Goal: Task Accomplishment & Management: Complete application form

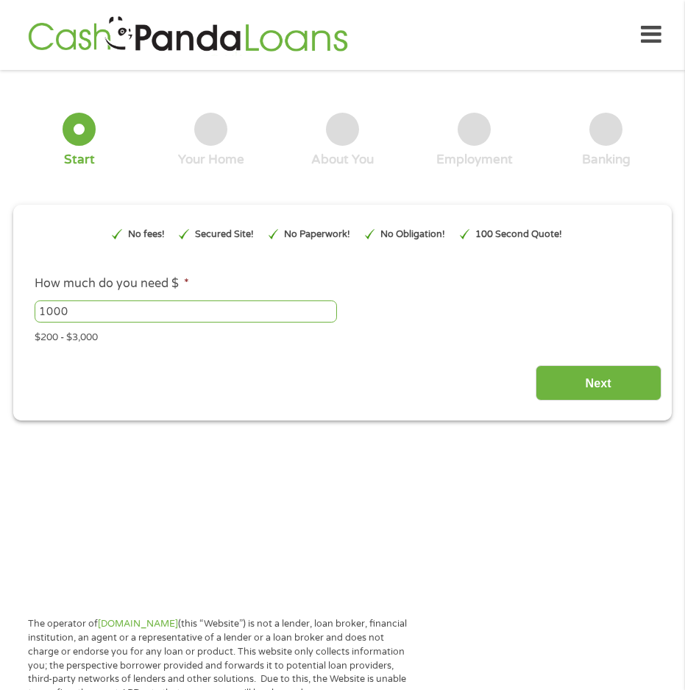
scroll to position [7, 0]
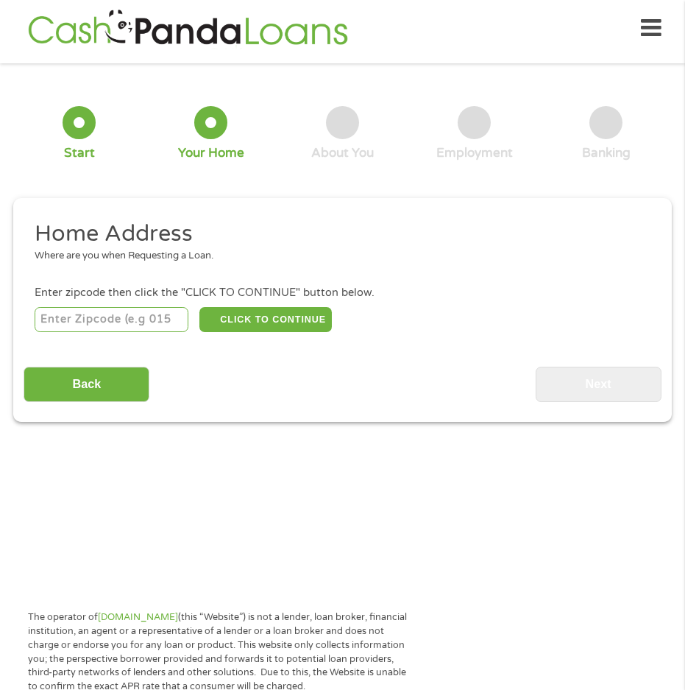
click at [148, 324] on input "number" at bounding box center [112, 319] width 154 height 25
type input "38134"
click at [247, 317] on button "CLICK TO CONTINUE" at bounding box center [265, 319] width 133 height 25
type input "38134"
type input "[GEOGRAPHIC_DATA]"
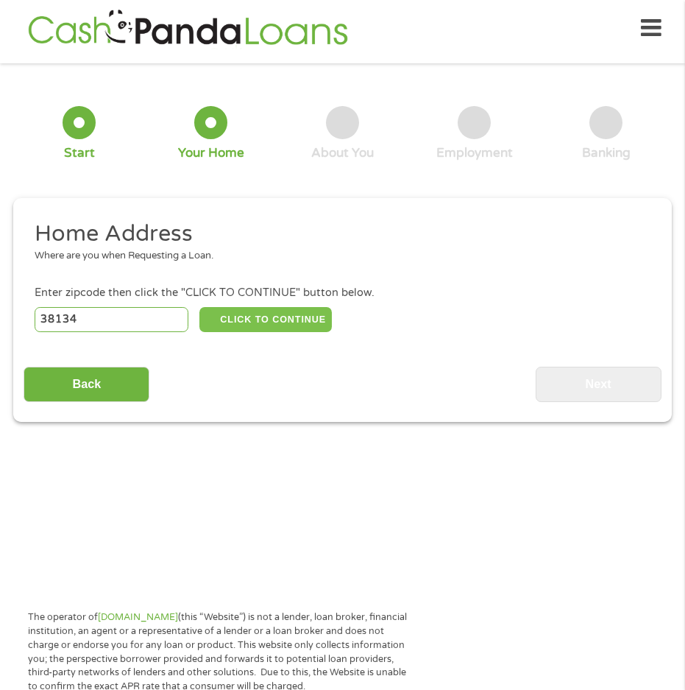
select select "[US_STATE]"
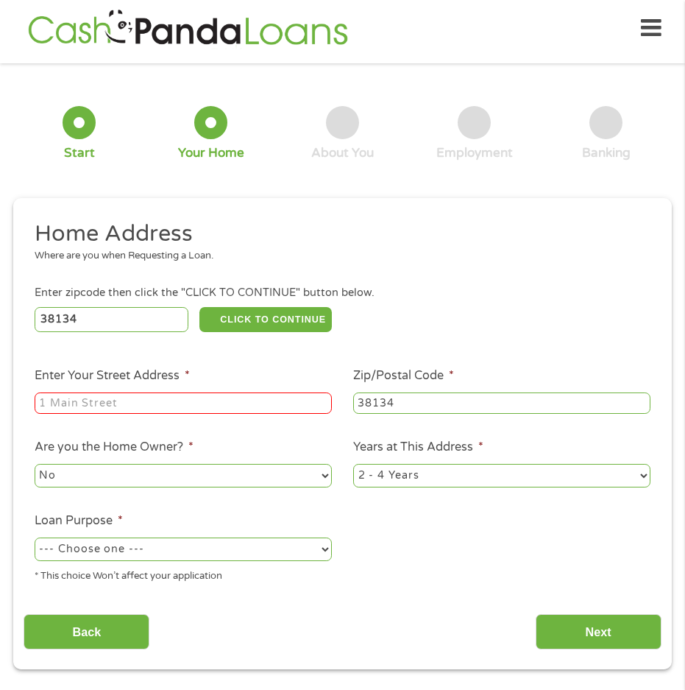
click at [155, 397] on input "Enter Your Street Address *" at bounding box center [183, 403] width 297 height 22
type input "[STREET_ADDRESS]"
click at [260, 453] on li "Are you the Home Owner? * No Yes" at bounding box center [183, 464] width 319 height 52
click at [327, 483] on select "No Yes" at bounding box center [183, 476] width 297 height 24
click at [324, 491] on ul "Home Address Where are you when Requesting a Loan. Enter zipcode then click the…" at bounding box center [342, 406] width 637 height 375
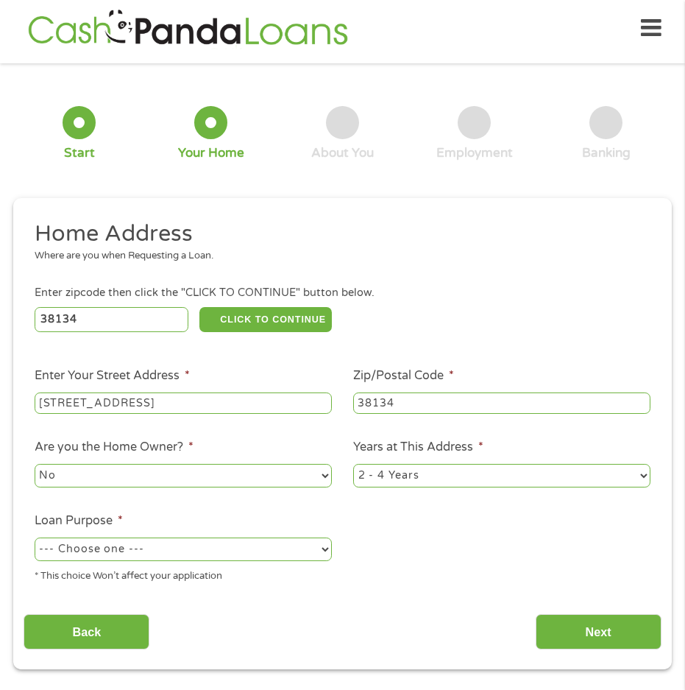
click at [319, 550] on select "--- Choose one --- Pay Bills Debt Consolidation Home Improvement Major Purchase…" at bounding box center [183, 549] width 297 height 24
select select "paybills"
click at [35, 537] on select "--- Choose one --- Pay Bills Debt Consolidation Home Improvement Major Purchase…" at bounding box center [183, 549] width 297 height 24
click at [570, 629] on input "Next" at bounding box center [599, 632] width 126 height 36
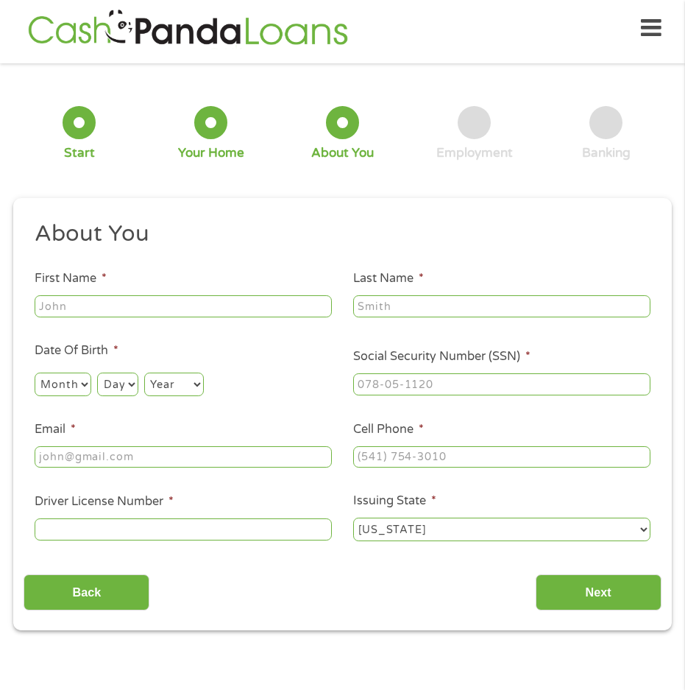
scroll to position [0, 0]
click at [186, 309] on input "First Name *" at bounding box center [183, 306] width 297 height 22
type input "[PERSON_NAME]"
type input "9"
type input "[PERSON_NAME]"
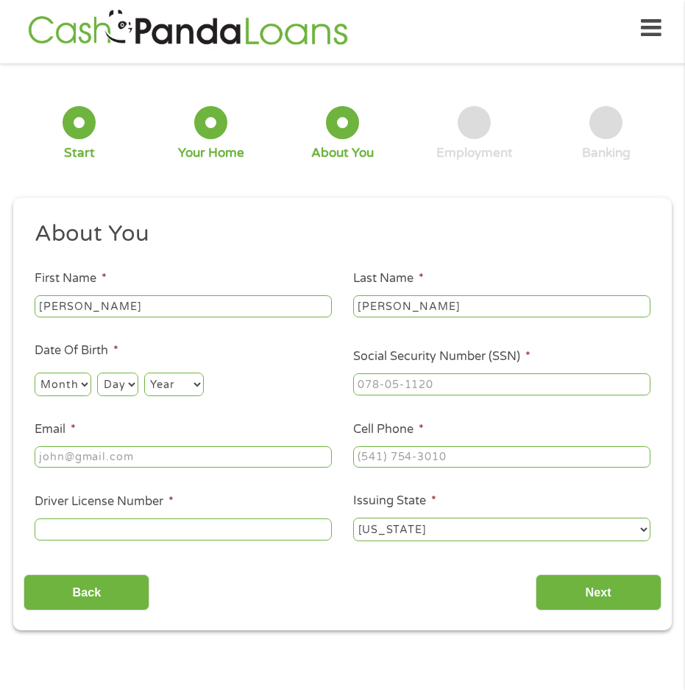
click at [72, 381] on select "Month 1 2 3 4 5 6 7 8 9 10 11 12" at bounding box center [63, 384] width 57 height 24
select select "6"
click at [35, 372] on select "Month 1 2 3 4 5 6 7 8 9 10 11 12" at bounding box center [63, 384] width 57 height 24
click at [122, 381] on select "Day 1 2 3 4 5 6 7 8 9 10 11 12 13 14 15 16 17 18 19 20 21 22 23 24 25 26 27 28 …" at bounding box center [117, 384] width 40 height 24
select select "18"
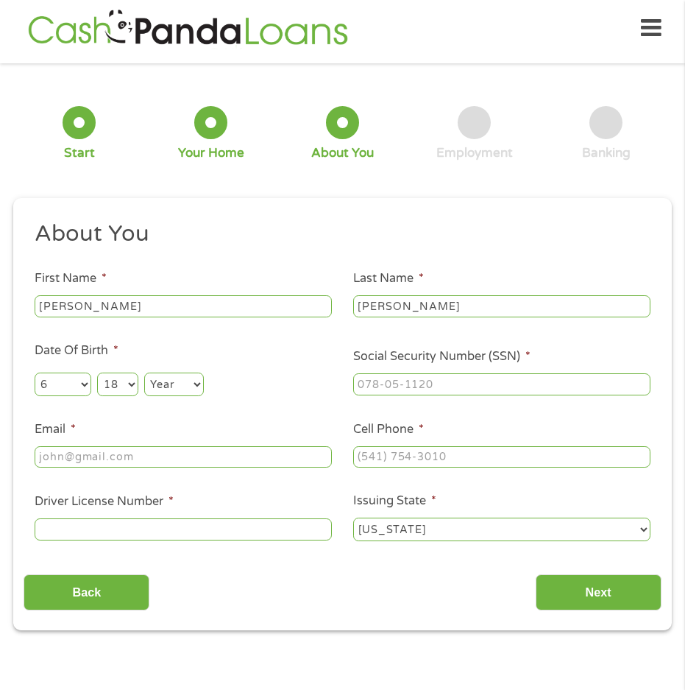
click at [97, 372] on select "Day 1 2 3 4 5 6 7 8 9 10 11 12 13 14 15 16 17 18 19 20 21 22 23 24 25 26 27 28 …" at bounding box center [117, 384] width 40 height 24
click at [155, 387] on select "Year [DATE] 2006 2005 2004 2003 2002 2001 2000 1999 1998 1997 1996 1995 1994 19…" at bounding box center [174, 384] width 60 height 24
select select "1982"
click at [145, 372] on select "Year [DATE] 2006 2005 2004 2003 2002 2001 2000 1999 1998 1997 1996 1995 1994 19…" at bounding box center [174, 384] width 60 height 24
click at [411, 390] on input "___-__-____" at bounding box center [501, 384] width 297 height 22
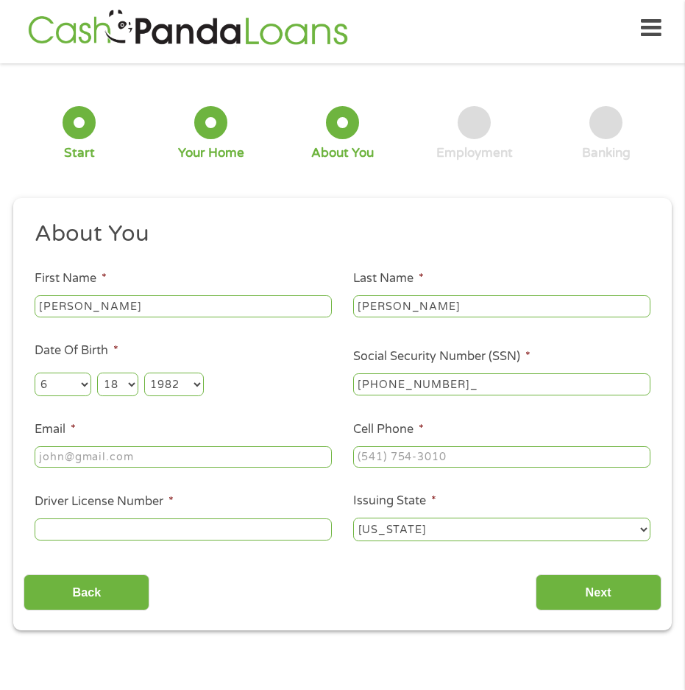
type input "415-45-9374"
click at [284, 450] on input "Email *" at bounding box center [183, 457] width 297 height 22
type input "[EMAIL_ADDRESS][DOMAIN_NAME]"
type input "[PHONE_NUMBER]"
click at [300, 527] on input "Driver License Number *" at bounding box center [183, 529] width 297 height 22
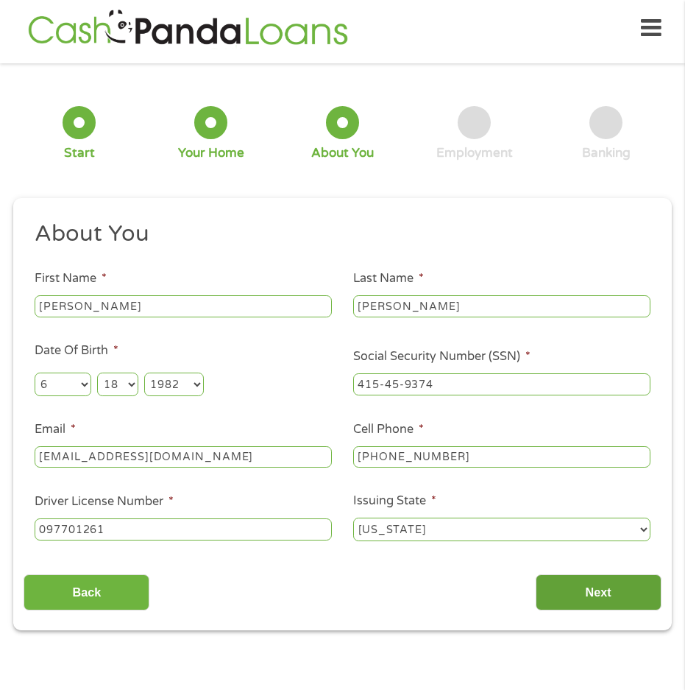
type input "097701261"
click at [626, 597] on input "Next" at bounding box center [599, 592] width 126 height 36
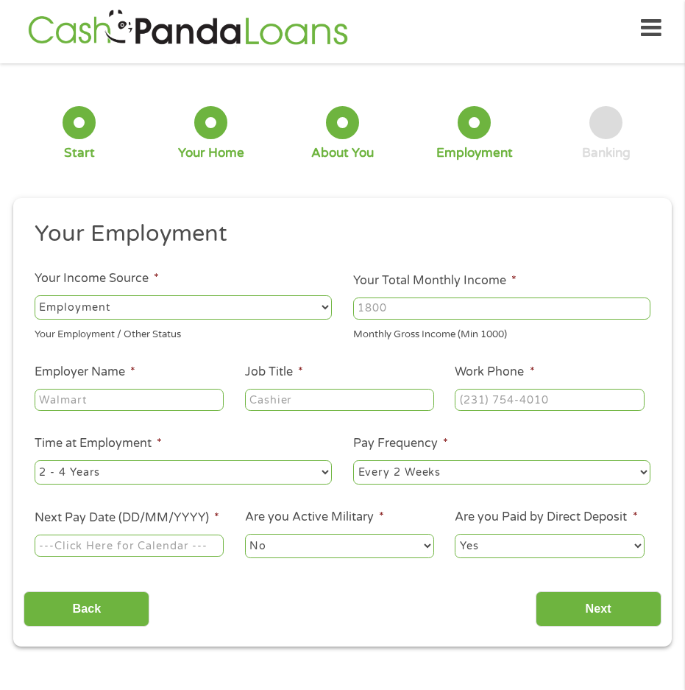
click at [324, 308] on select "--- Choose one --- Employment [DEMOGRAPHIC_DATA] Benefits" at bounding box center [183, 307] width 297 height 24
click at [386, 311] on input "Your Total Monthly Income *" at bounding box center [501, 308] width 297 height 22
click at [640, 305] on input "1000" at bounding box center [501, 308] width 297 height 22
click at [640, 311] on input "1000" at bounding box center [501, 308] width 297 height 22
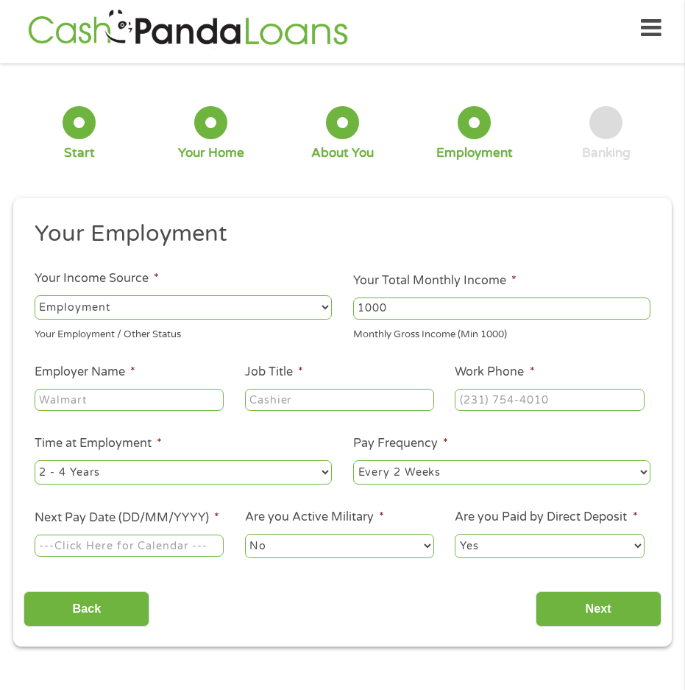
click at [640, 311] on input "1000" at bounding box center [501, 308] width 297 height 22
click at [640, 304] on input "1001" at bounding box center [501, 308] width 297 height 22
type input "1"
type input "3500"
click at [138, 400] on input "Employer Name *" at bounding box center [129, 400] width 189 height 22
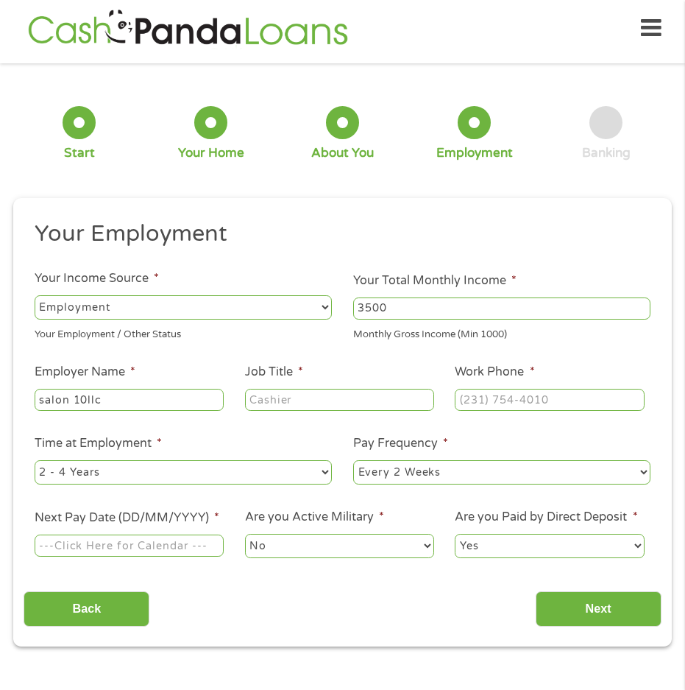
type input "salon 10llc"
type input "service provider"
type input "[PHONE_NUMBER]"
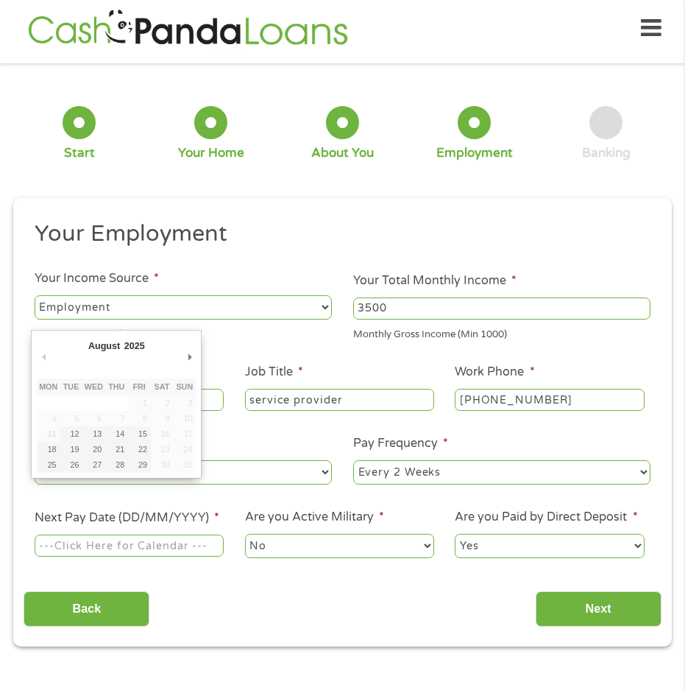
click at [102, 552] on input "Next Pay Date (DD/MM/YYYY) *" at bounding box center [129, 545] width 189 height 22
type input "[DATE]"
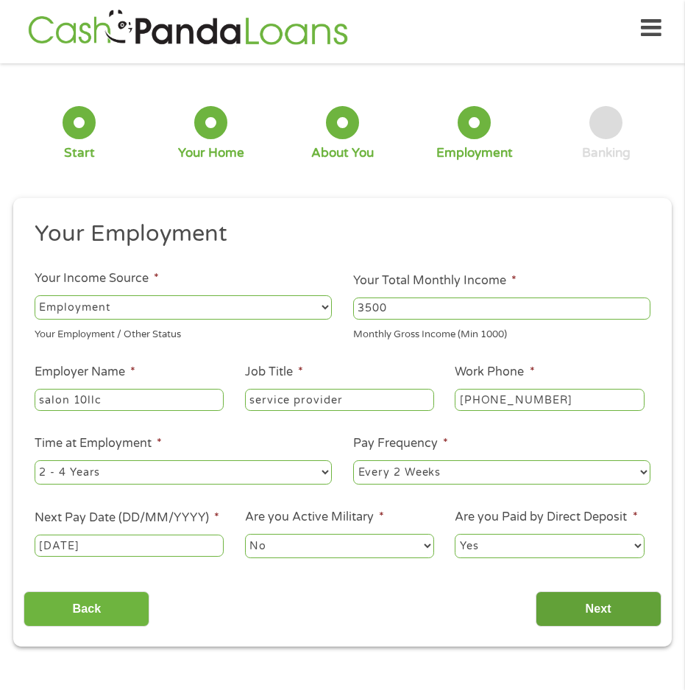
click at [589, 605] on input "Next" at bounding box center [599, 609] width 126 height 36
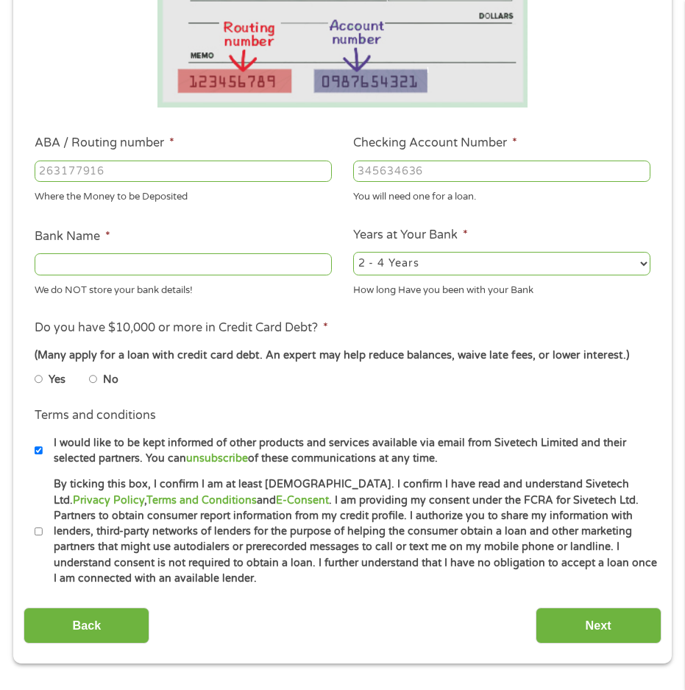
scroll to position [301, 0]
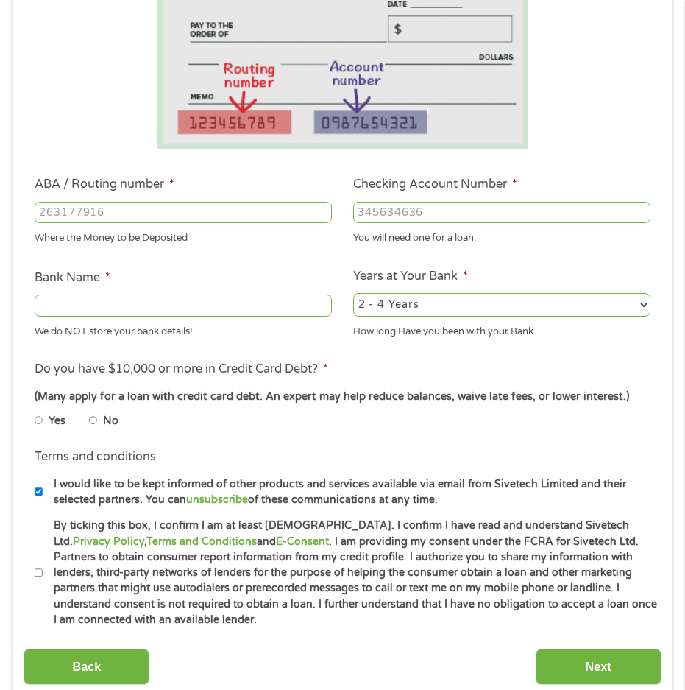
click at [170, 212] on input "ABA / Routing number *" at bounding box center [183, 213] width 297 height 22
type input "2"
type input "284085197"
type input "SHELBY COUNTY FEDERAL CREDIT UNION"
type input "284085197"
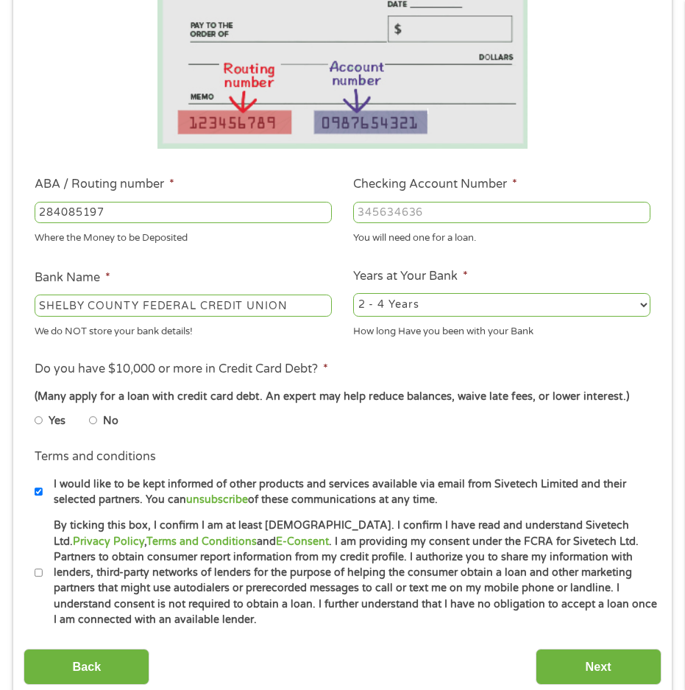
click at [375, 203] on input "Checking Account Number *" at bounding box center [501, 213] width 297 height 22
type input "36389907"
click at [37, 422] on input "Yes" at bounding box center [39, 420] width 9 height 18
radio input "true"
click at [40, 572] on input "By ticking this box, I confirm I am at least [DEMOGRAPHIC_DATA]. I confirm I ha…" at bounding box center [39, 573] width 9 height 18
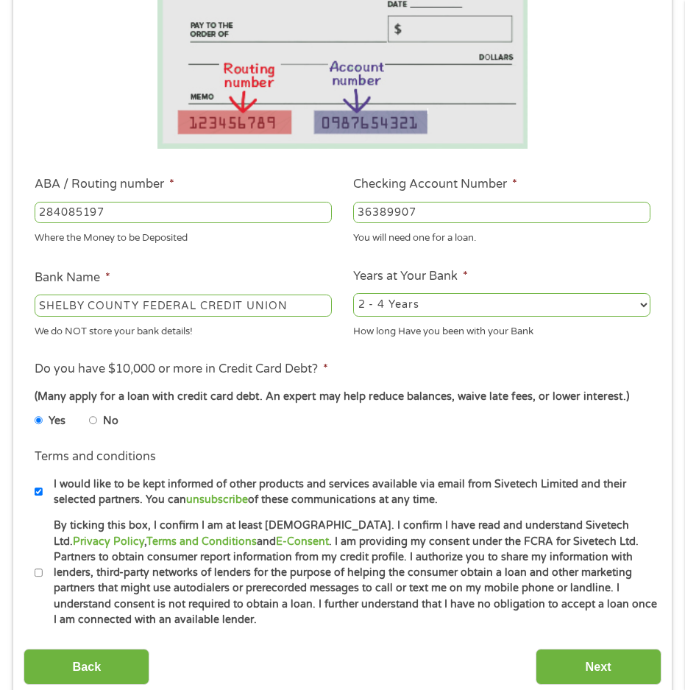
checkbox input "true"
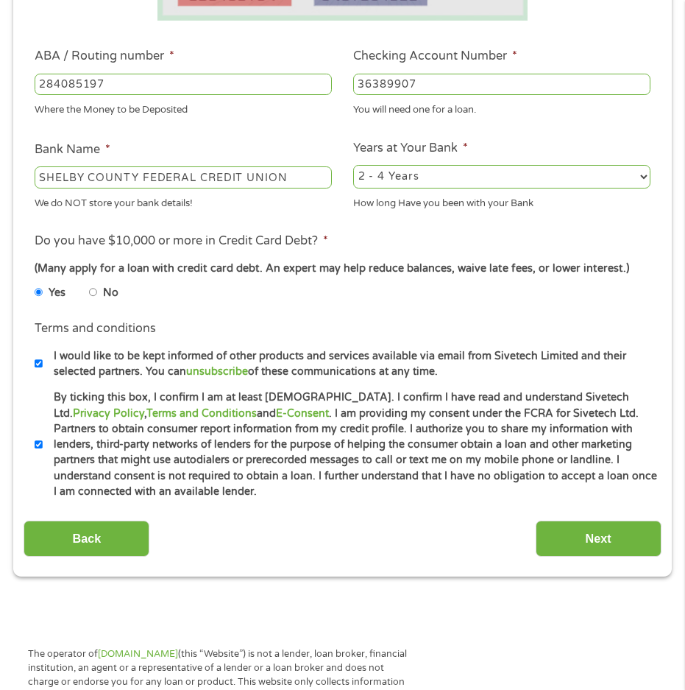
scroll to position [448, 0]
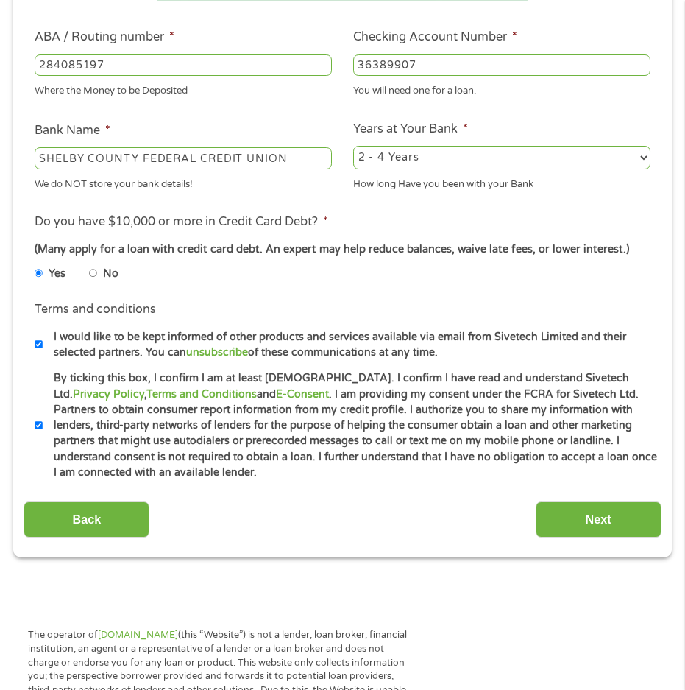
click at [95, 275] on input "No" at bounding box center [93, 273] width 9 height 18
radio input "true"
click at [35, 269] on input "Yes" at bounding box center [39, 273] width 9 height 18
radio input "true"
click at [588, 529] on input "Next" at bounding box center [599, 519] width 126 height 36
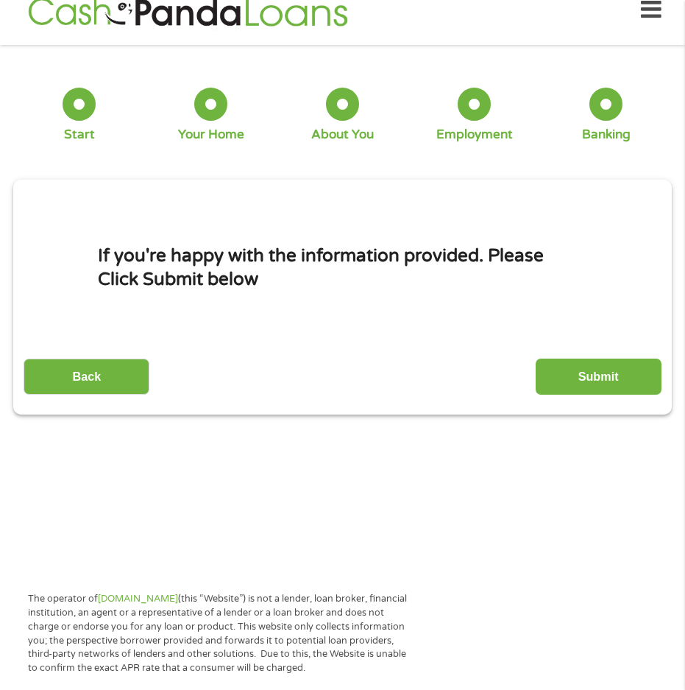
scroll to position [7, 0]
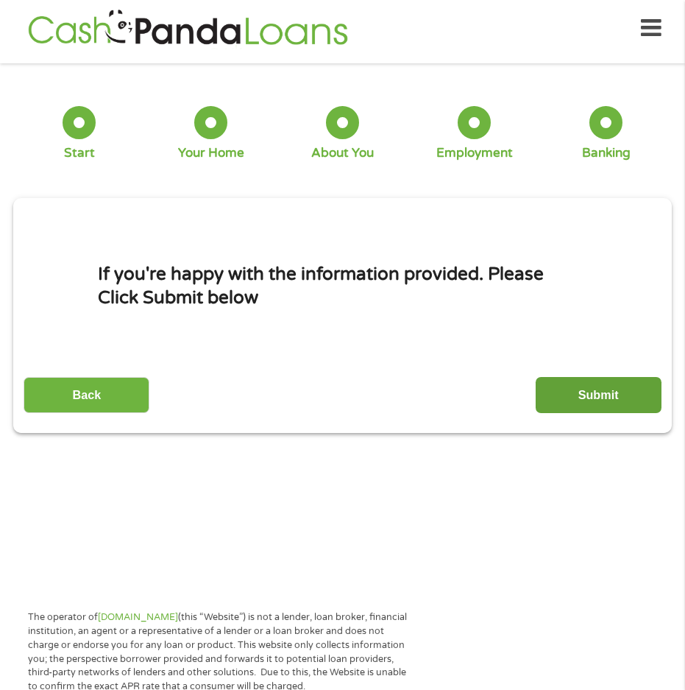
click at [608, 392] on input "Submit" at bounding box center [599, 395] width 126 height 36
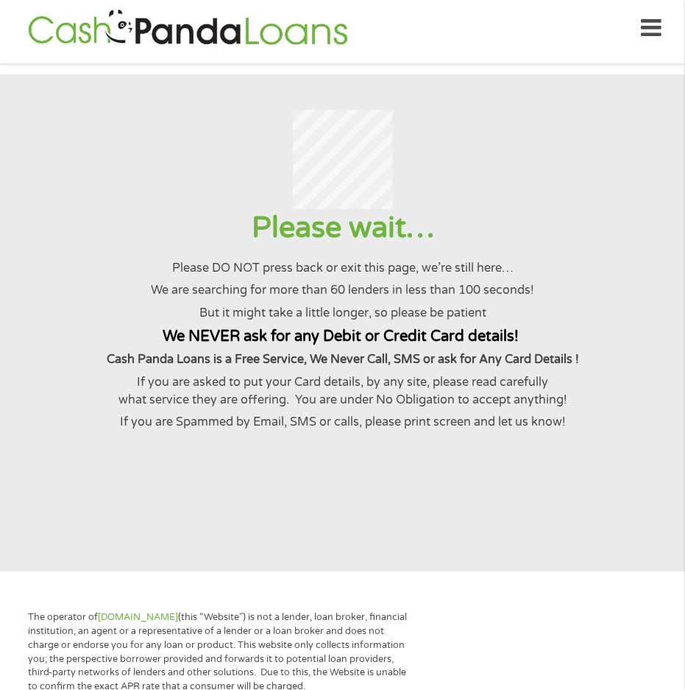
scroll to position [0, 0]
